Goal: Navigation & Orientation: Find specific page/section

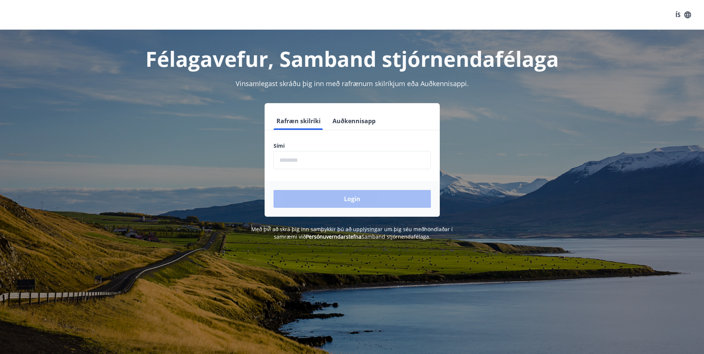
click at [285, 166] on input "phone" at bounding box center [351, 160] width 157 height 18
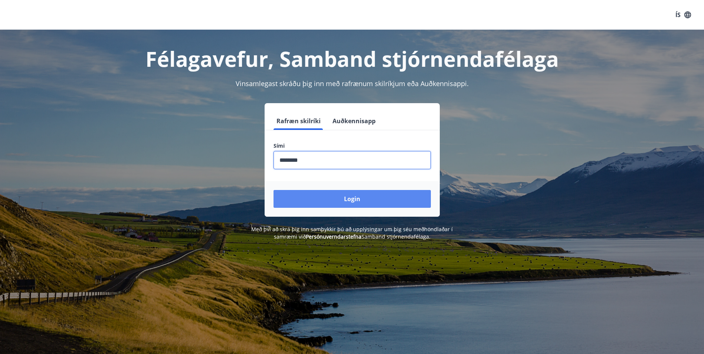
type input "********"
click at [374, 196] on button "Login" at bounding box center [351, 199] width 157 height 18
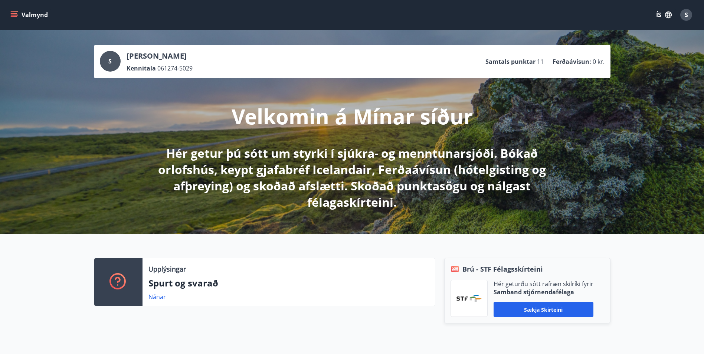
click at [110, 60] on span "S" at bounding box center [109, 61] width 3 height 8
click at [21, 15] on button "Valmynd" at bounding box center [30, 14] width 42 height 13
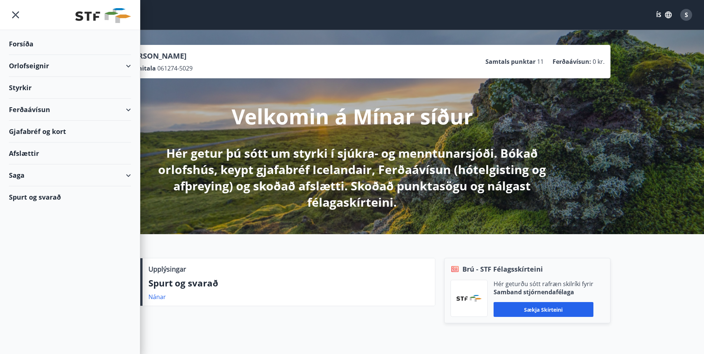
click at [26, 114] on div "Ferðaávísun" at bounding box center [70, 110] width 122 height 22
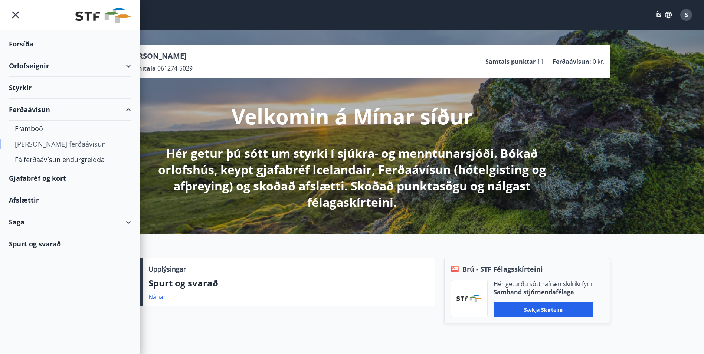
click at [40, 145] on div "[PERSON_NAME] ferðaávísun" at bounding box center [70, 144] width 110 height 16
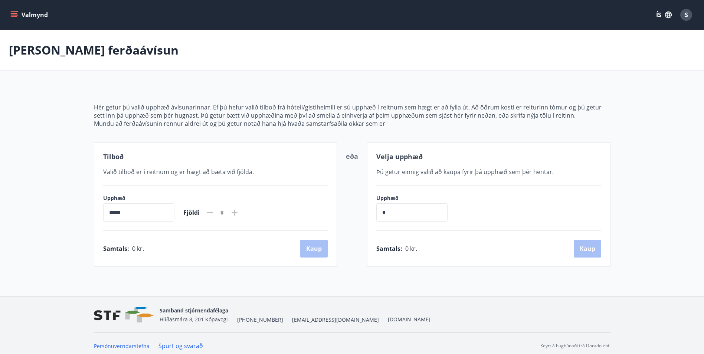
click at [19, 18] on button "Valmynd" at bounding box center [30, 14] width 42 height 13
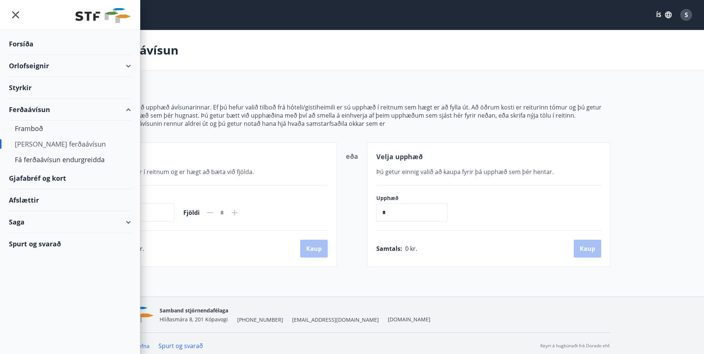
click at [22, 62] on div "Orlofseignir" at bounding box center [70, 66] width 122 height 22
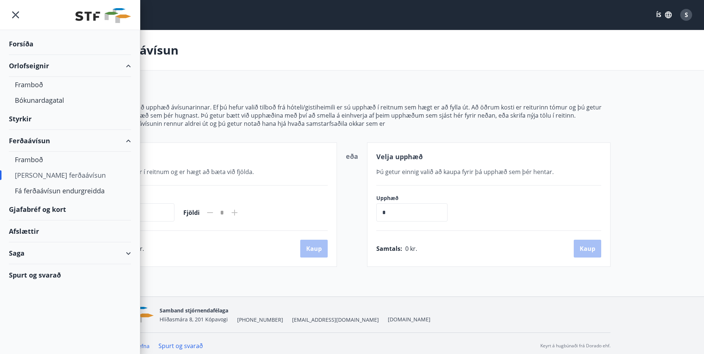
click at [22, 62] on div "Orlofseignir" at bounding box center [70, 66] width 122 height 22
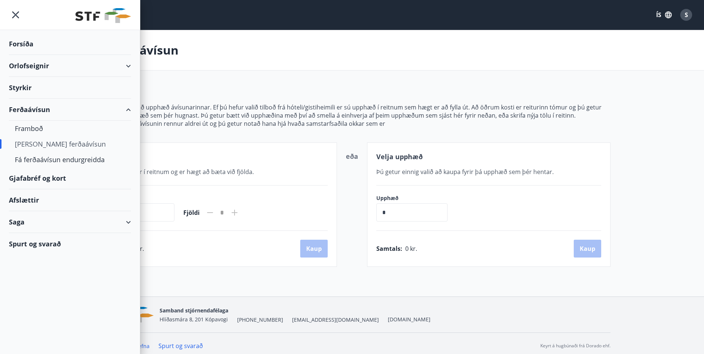
click at [20, 198] on div "Afslættir" at bounding box center [70, 200] width 122 height 22
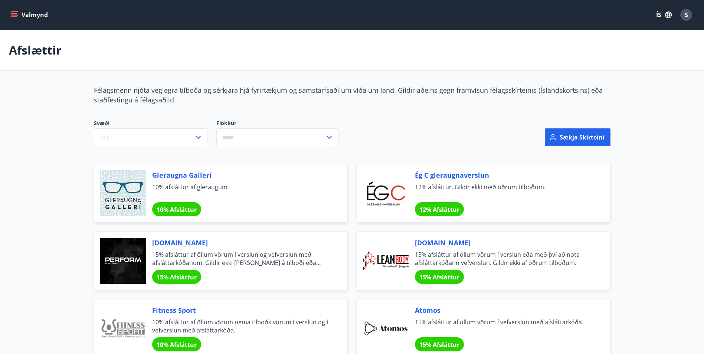
click at [20, 16] on button "Valmynd" at bounding box center [30, 14] width 42 height 13
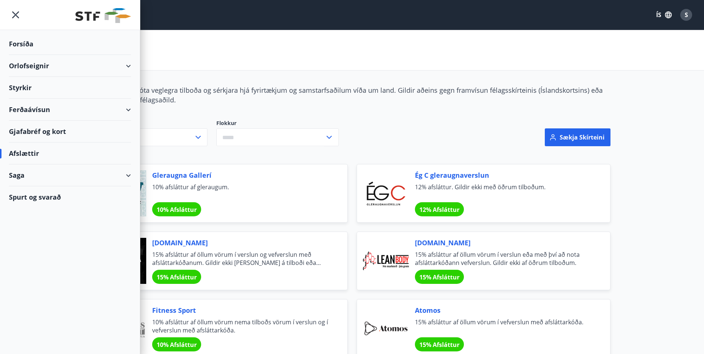
click at [31, 175] on div "Saga" at bounding box center [70, 175] width 122 height 22
click at [36, 194] on div "Ferðaávísun" at bounding box center [70, 194] width 110 height 16
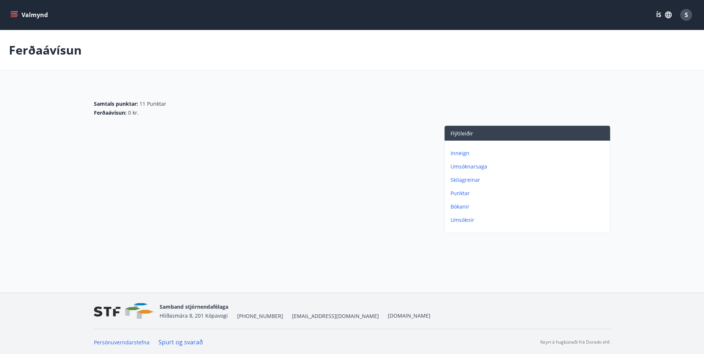
click at [11, 15] on icon "menu" at bounding box center [15, 14] width 8 height 1
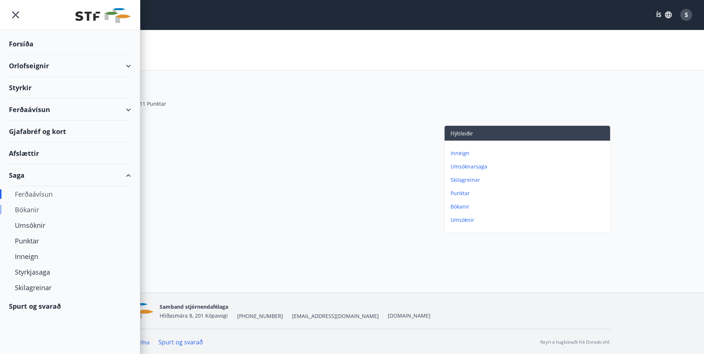
click at [31, 211] on div "Bókanir" at bounding box center [70, 210] width 110 height 16
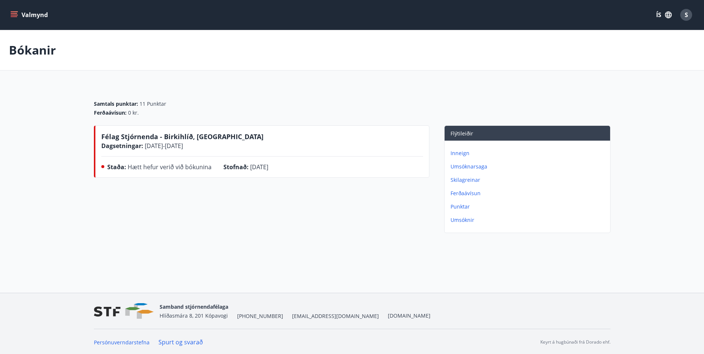
click at [11, 13] on icon "menu" at bounding box center [14, 13] width 7 height 1
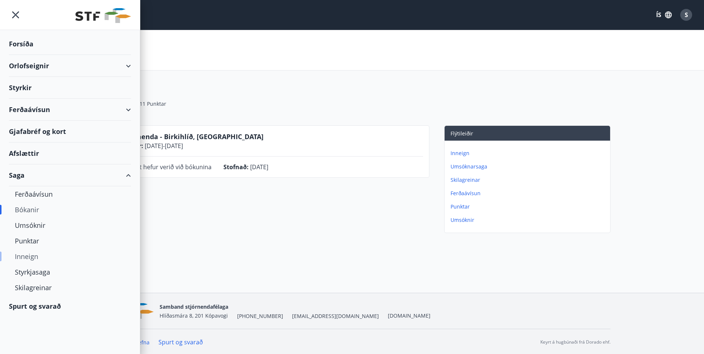
click at [32, 255] on div "Inneign" at bounding box center [70, 257] width 110 height 16
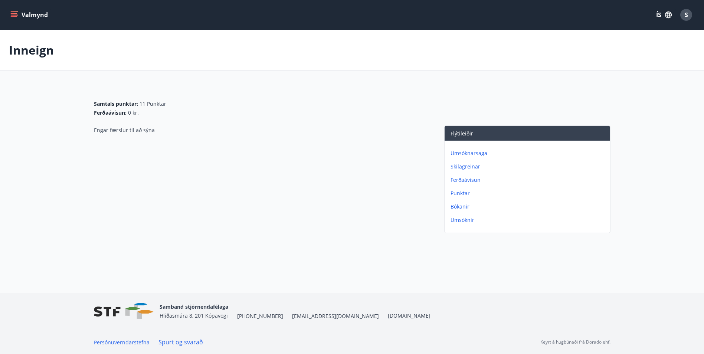
click at [464, 181] on p "Ferðaávísun" at bounding box center [528, 179] width 157 height 7
click at [16, 14] on icon "menu" at bounding box center [13, 14] width 7 height 7
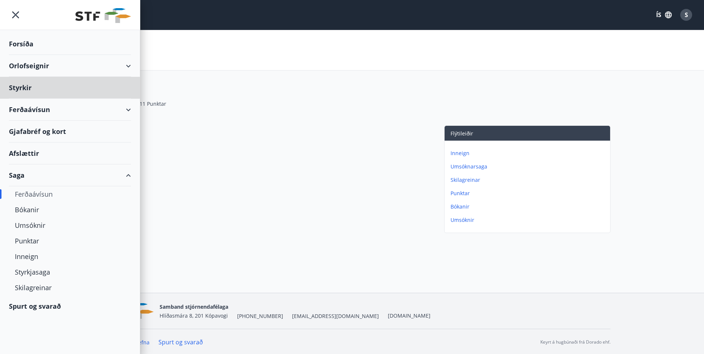
click at [23, 40] on div "Forsíða" at bounding box center [70, 44] width 122 height 22
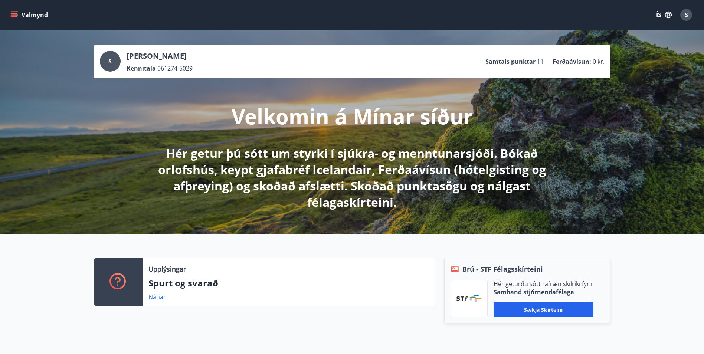
click at [15, 13] on icon "menu" at bounding box center [14, 13] width 7 height 1
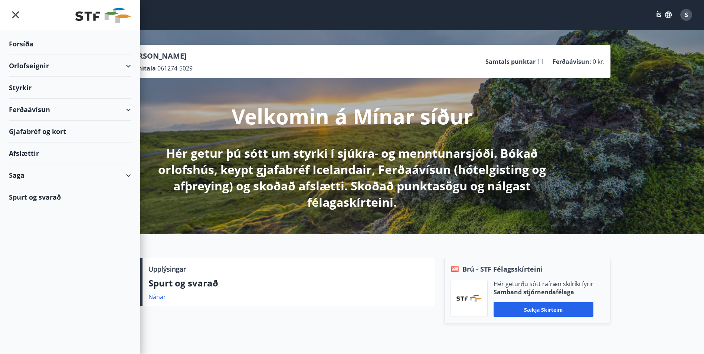
click at [39, 127] on div "Gjafabréf og kort" at bounding box center [70, 132] width 122 height 22
